Goal: Information Seeking & Learning: Learn about a topic

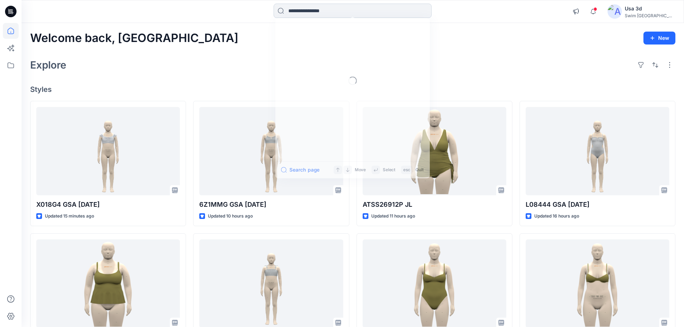
click at [389, 6] on input at bounding box center [353, 11] width 158 height 14
paste input "**********"
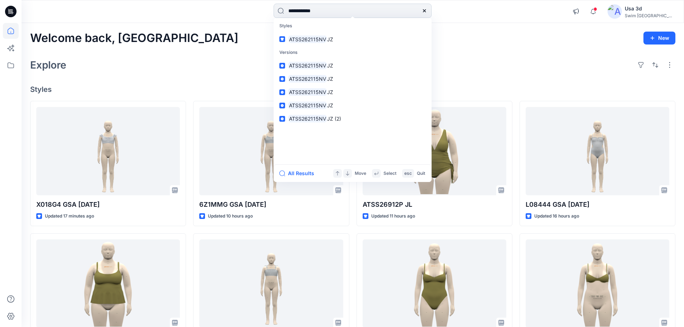
type input "**********"
click at [333, 39] on span "JZ" at bounding box center [330, 39] width 6 height 6
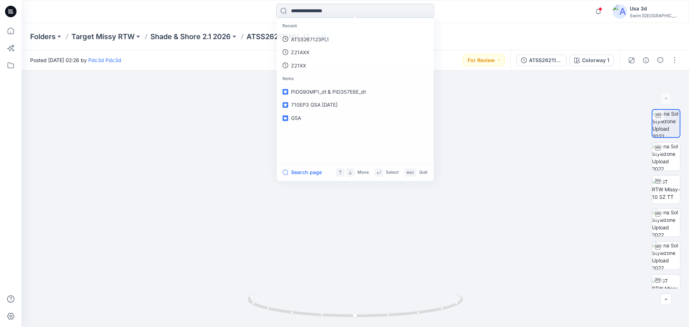
click at [336, 8] on input at bounding box center [355, 11] width 158 height 14
click at [462, 29] on div "Folders Target Missy RTW Shade & Shore 2.1 2026 ATSS262115NV JZ 18" at bounding box center [356, 36] width 668 height 27
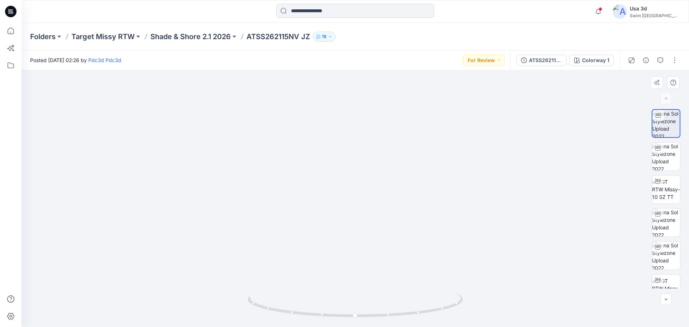
drag, startPoint x: 355, startPoint y: 215, endPoint x: 457, endPoint y: 209, distance: 102.1
click at [457, 209] on div at bounding box center [356, 198] width 668 height 257
drag, startPoint x: 295, startPoint y: 235, endPoint x: 414, endPoint y: 238, distance: 119.6
click at [414, 238] on img at bounding box center [355, 179] width 163 height 295
drag, startPoint x: 340, startPoint y: 317, endPoint x: 455, endPoint y: 311, distance: 115.0
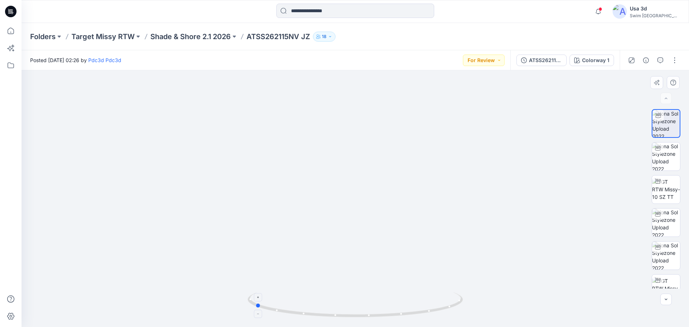
click at [455, 311] on icon at bounding box center [356, 305] width 217 height 27
click at [669, 257] on img at bounding box center [666, 256] width 28 height 28
drag, startPoint x: 379, startPoint y: 313, endPoint x: 492, endPoint y: 302, distance: 113.4
click at [492, 302] on div at bounding box center [356, 198] width 668 height 257
drag, startPoint x: 329, startPoint y: 318, endPoint x: 455, endPoint y: 313, distance: 125.4
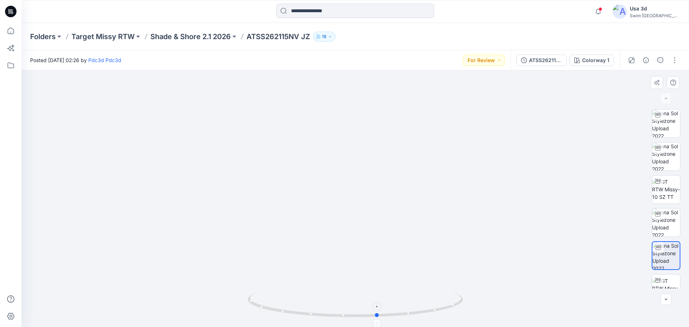
click at [455, 313] on icon at bounding box center [356, 305] width 217 height 27
drag, startPoint x: 315, startPoint y: 281, endPoint x: 336, endPoint y: 192, distance: 92.1
click at [336, 192] on img at bounding box center [355, 77] width 283 height 499
click at [661, 222] on img at bounding box center [666, 223] width 28 height 28
drag, startPoint x: 233, startPoint y: 149, endPoint x: 359, endPoint y: 166, distance: 127.5
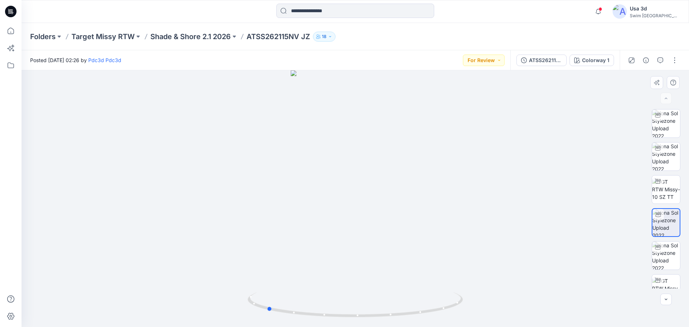
click at [359, 166] on div at bounding box center [356, 198] width 668 height 257
